Goal: Information Seeking & Learning: Learn about a topic

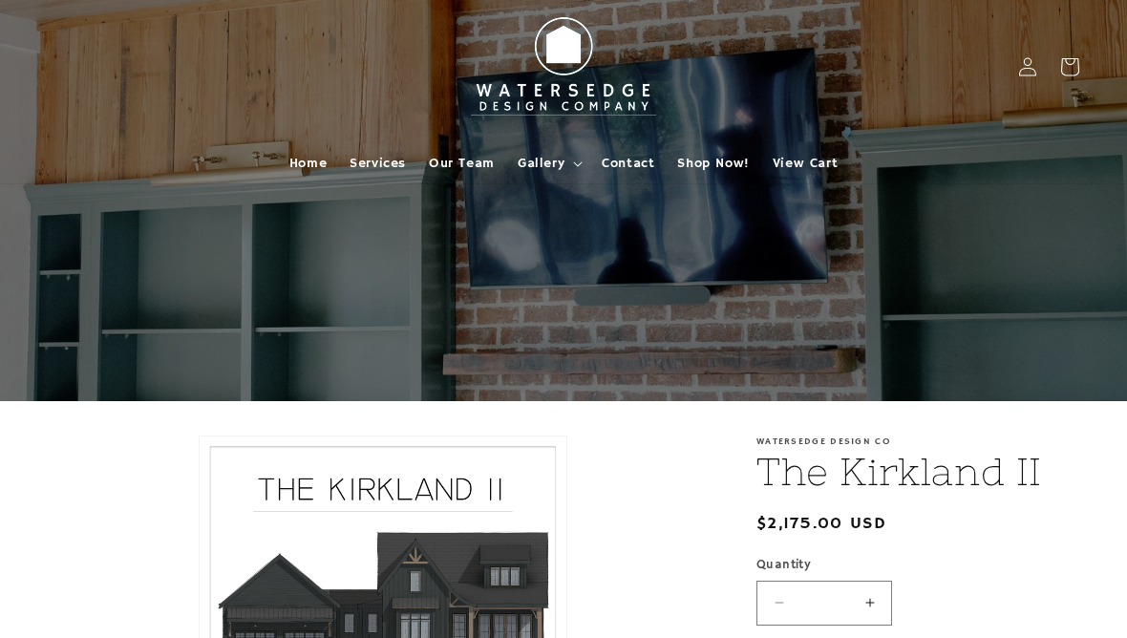
click at [543, 161] on span "Gallery" at bounding box center [541, 163] width 47 height 17
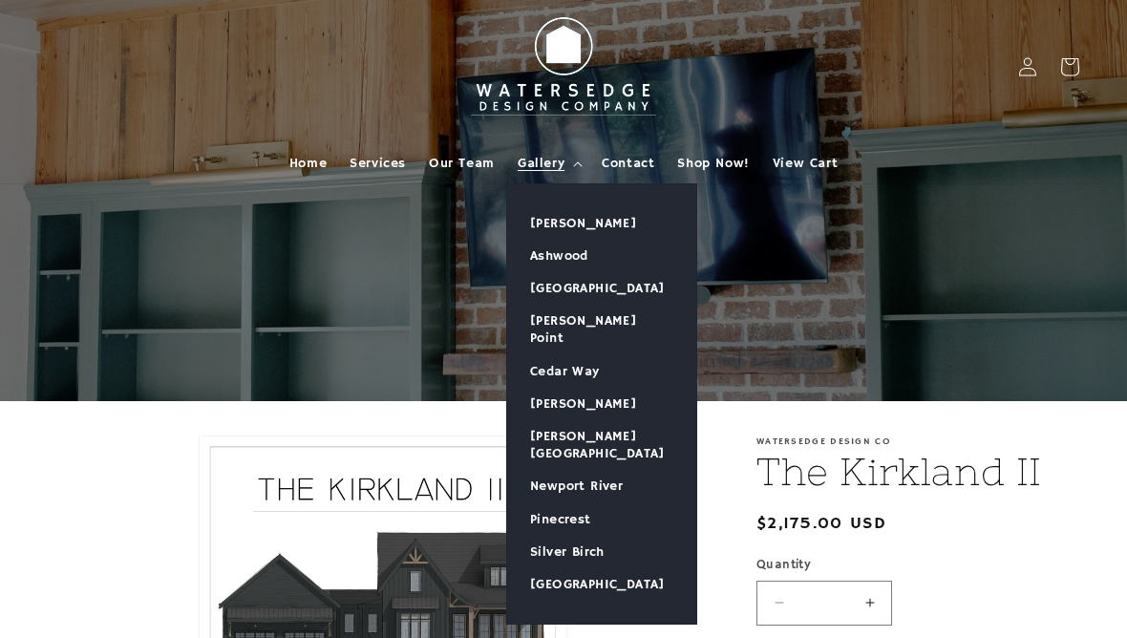
click at [599, 224] on link "[PERSON_NAME]" at bounding box center [601, 223] width 189 height 32
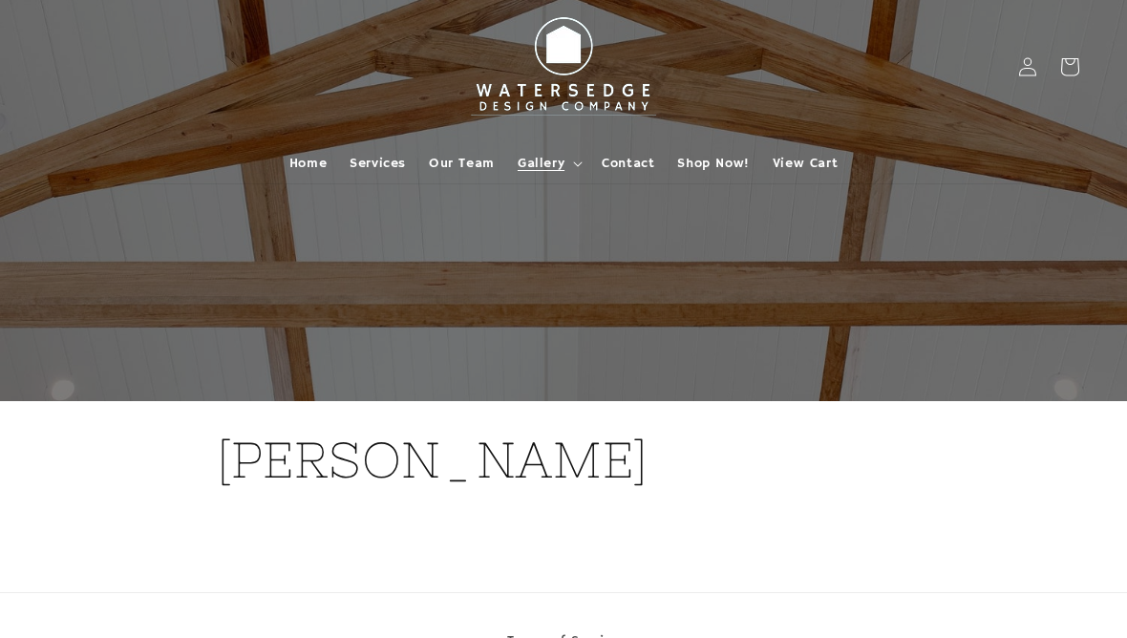
click at [522, 160] on span "Gallery" at bounding box center [541, 163] width 47 height 17
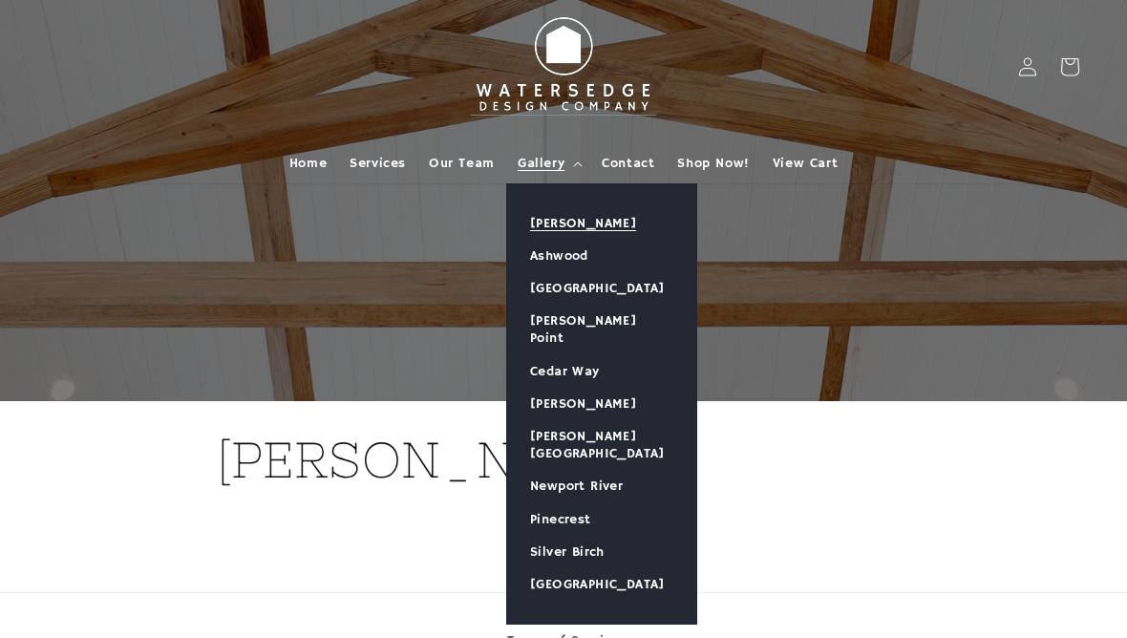
click at [572, 256] on link "Ashwood" at bounding box center [601, 256] width 189 height 32
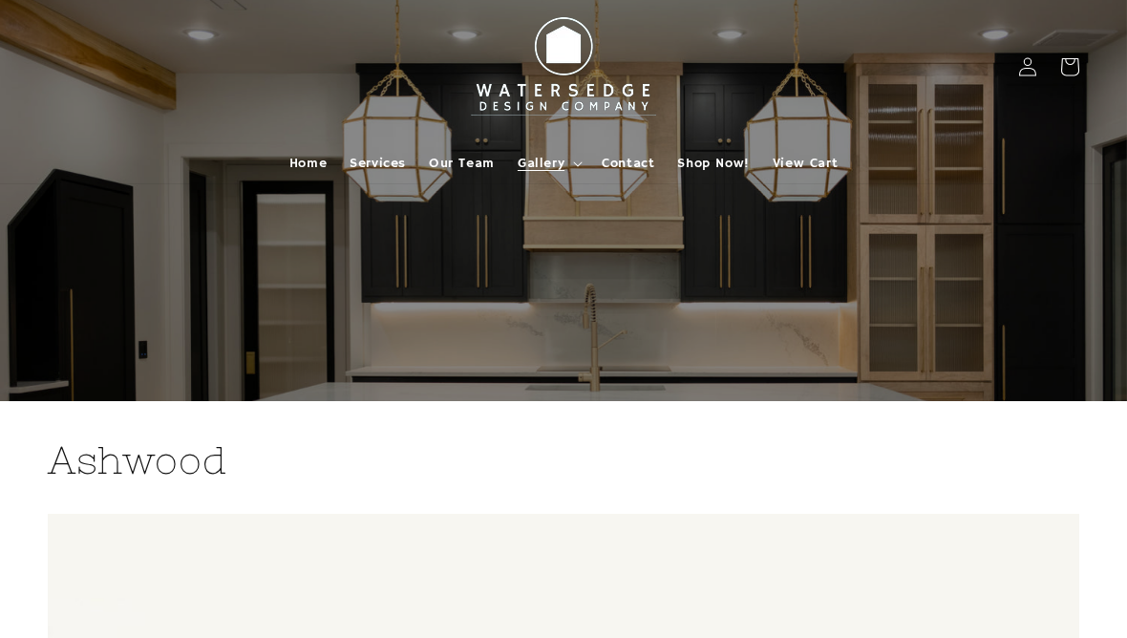
click at [545, 168] on span "Gallery" at bounding box center [541, 163] width 47 height 17
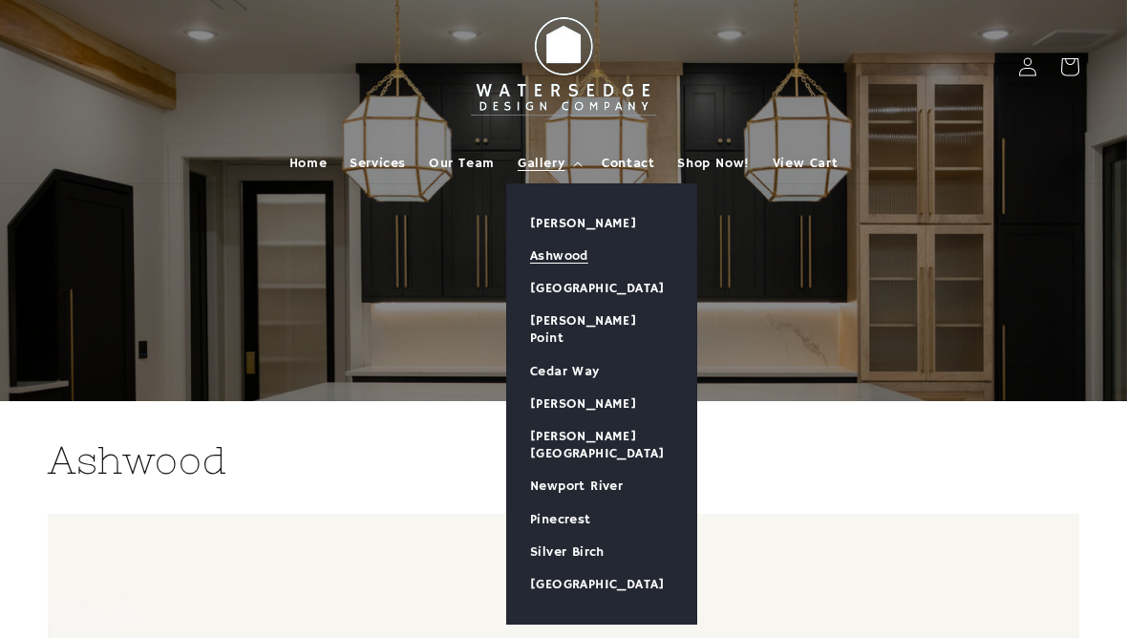
click at [598, 296] on link "[GEOGRAPHIC_DATA]" at bounding box center [601, 288] width 189 height 32
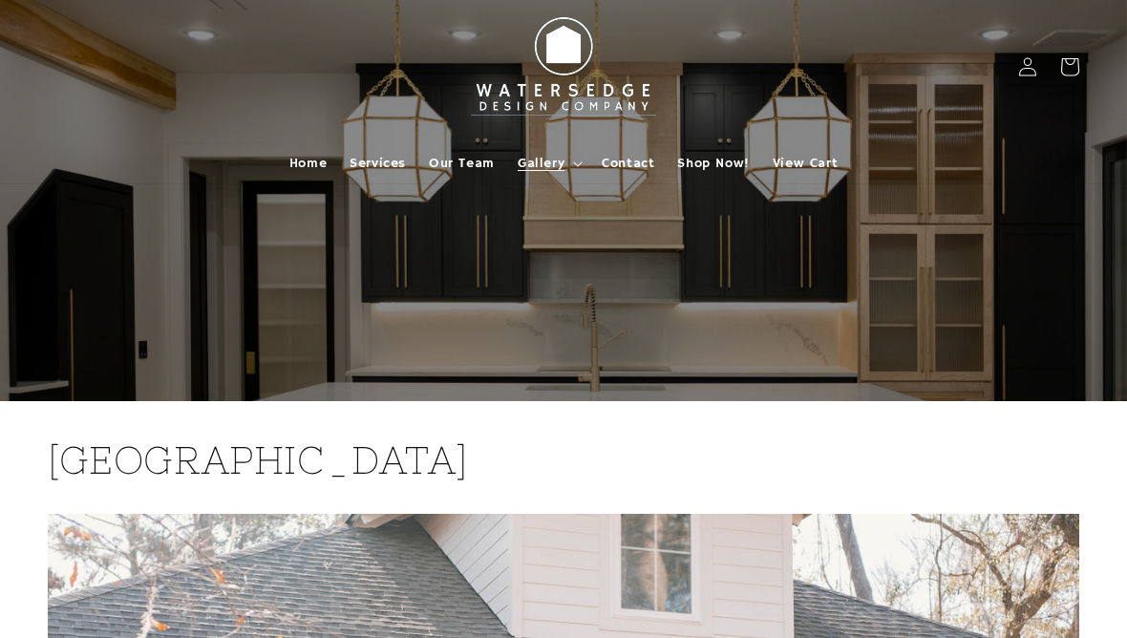
click at [715, 157] on span "Shop Now!" at bounding box center [713, 163] width 72 height 17
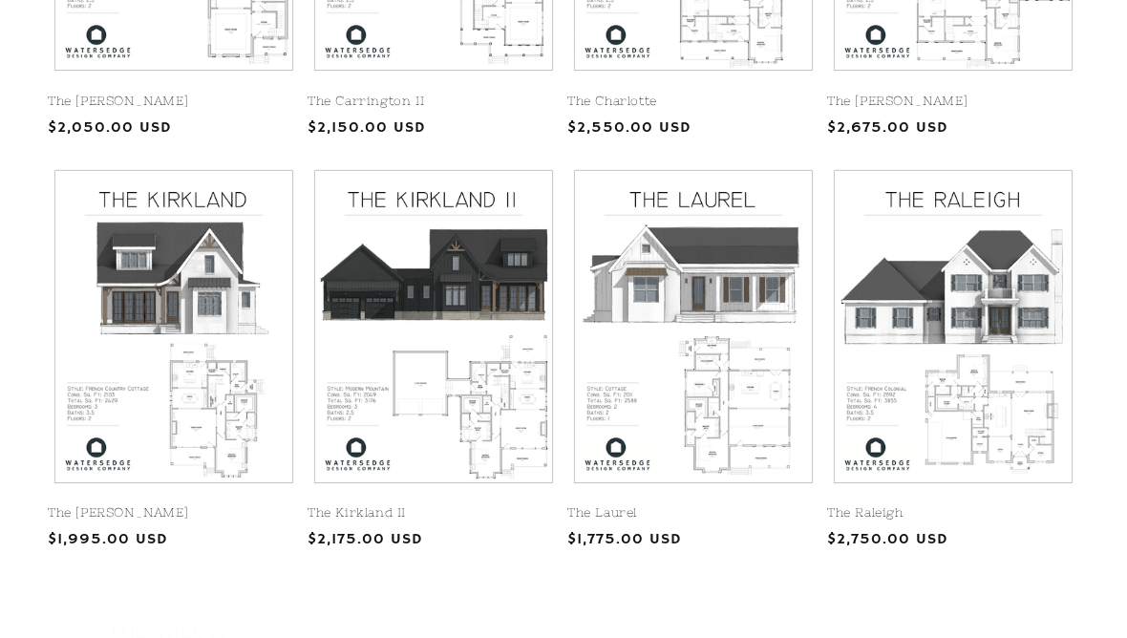
scroll to position [750, 0]
click at [226, 504] on link "The [PERSON_NAME]" at bounding box center [174, 512] width 252 height 16
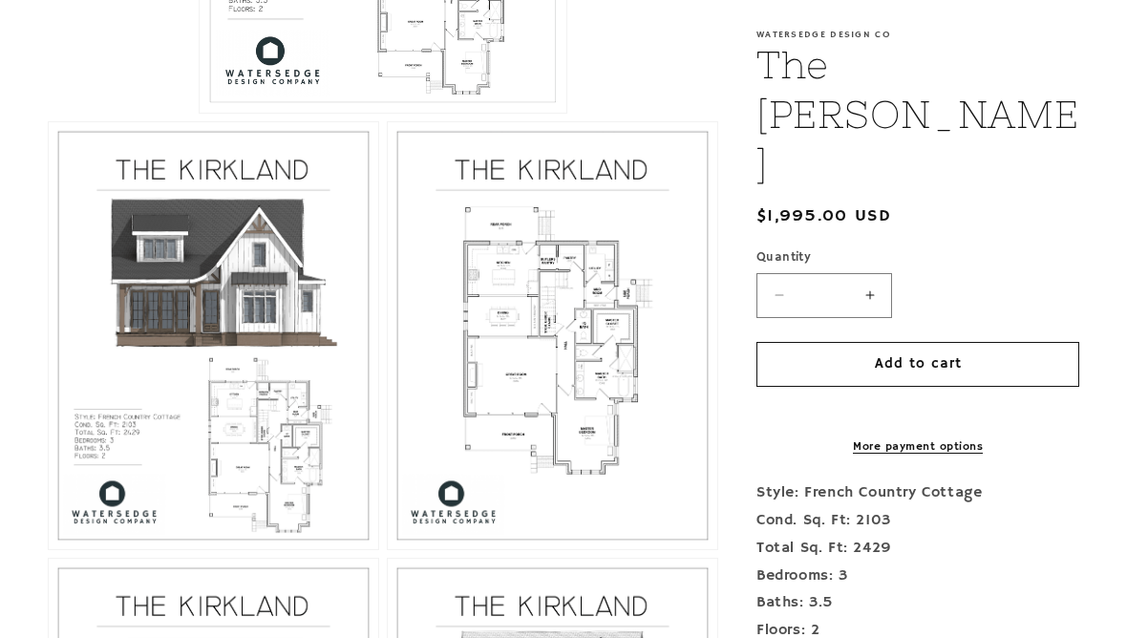
scroll to position [820, 0]
